Goal: Transaction & Acquisition: Purchase product/service

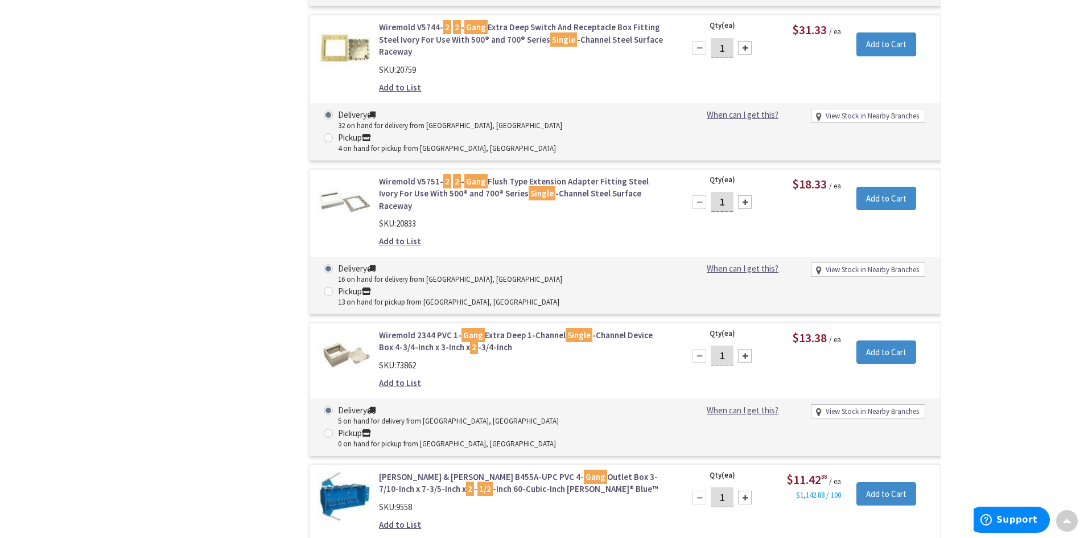
scroll to position [2620, 0]
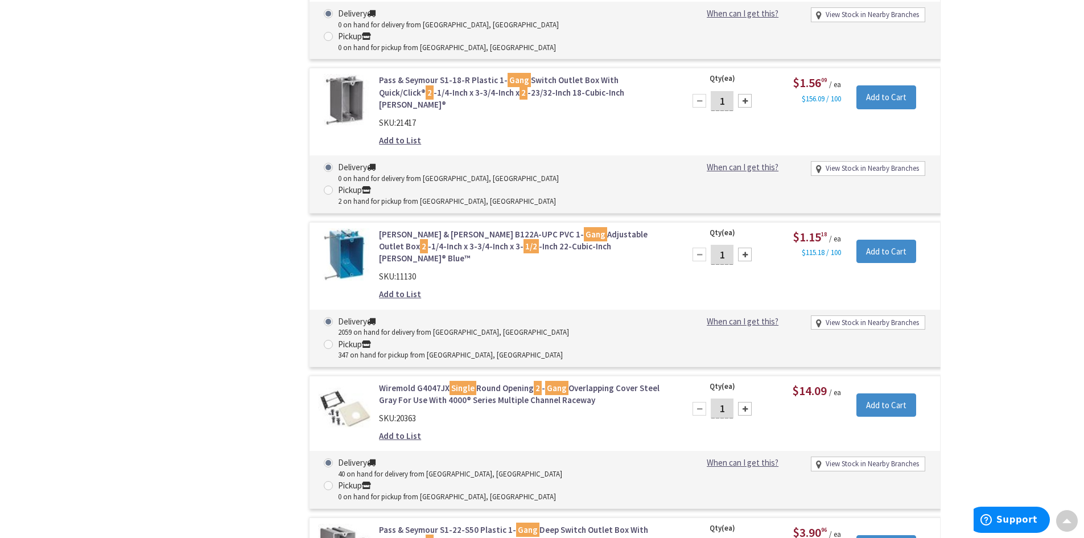
scroll to position [1594, 0]
